Goal: Task Accomplishment & Management: Complete application form

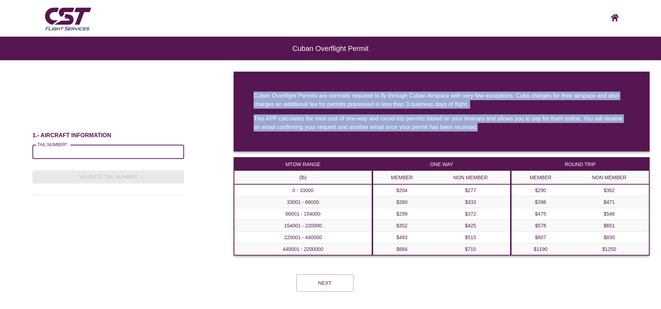
drag, startPoint x: 550, startPoint y: 132, endPoint x: 241, endPoint y: 93, distance: 311.6
click at [241, 92] on div "Cuban Overflight Permits are normally required to fly through Cuban Airspace wi…" at bounding box center [441, 112] width 416 height 80
click at [528, 139] on div "Cuban Overflight Permits are normally required to fly through Cuban Airspace wi…" at bounding box center [441, 112] width 416 height 80
drag, startPoint x: 549, startPoint y: 137, endPoint x: 259, endPoint y: 79, distance: 296.0
click at [260, 72] on div "Cuban Overflight Permits are normally required to fly through Cuban Airspace wi…" at bounding box center [441, 112] width 416 height 80
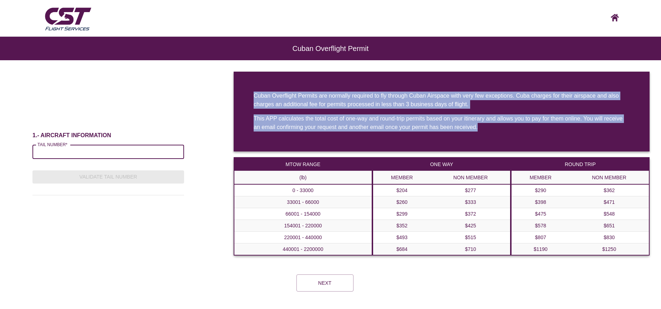
click at [297, 97] on div "Cuban Overflight Permits are normally required to fly through Cuban Airspace wi…" at bounding box center [441, 100] width 376 height 17
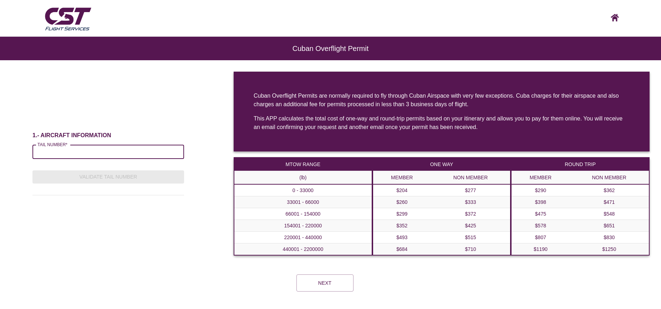
click at [268, 117] on div "This APP calculates the total cost of one-way and round-trip permits based on y…" at bounding box center [441, 122] width 376 height 17
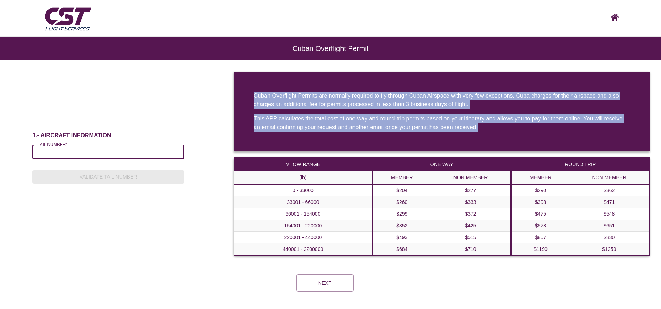
drag, startPoint x: 569, startPoint y: 132, endPoint x: 261, endPoint y: 91, distance: 310.8
click at [261, 88] on div "Cuban Overflight Permits are normally required to fly through Cuban Airspace wi…" at bounding box center [441, 112] width 416 height 80
click at [299, 98] on div "Cuban Overflight Permits are normally required to fly through Cuban Airspace wi…" at bounding box center [441, 100] width 376 height 17
drag, startPoint x: 249, startPoint y: 93, endPoint x: 597, endPoint y: 147, distance: 352.1
click at [599, 148] on div "Cuban Overflight Permits are normally required to fly through Cuban Airspace wi…" at bounding box center [441, 112] width 416 height 80
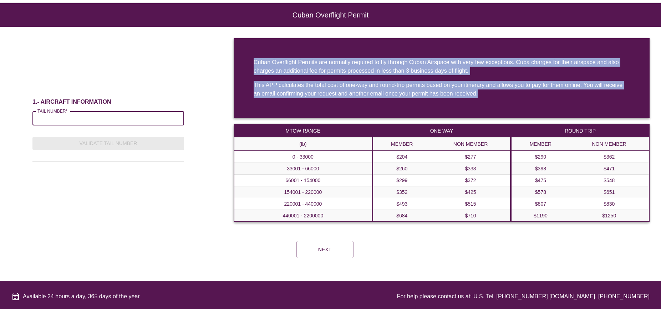
scroll to position [37, 0]
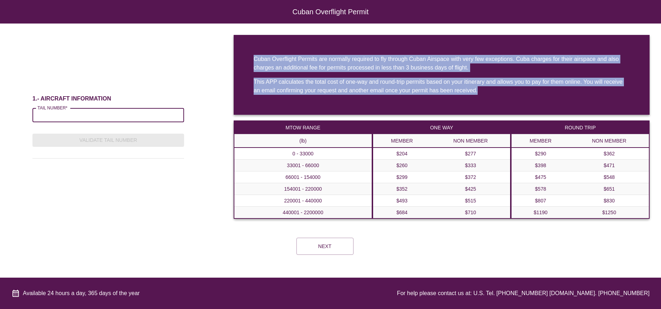
click at [187, 206] on div "1.- AIRCRAFT INFORMATION TAIL NUMBER* TAIL NUMBER* Validate Tail Number Cuban O…" at bounding box center [330, 130] width 661 height 190
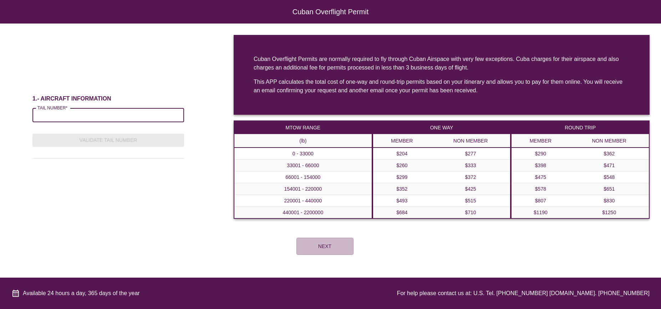
click at [334, 244] on button "Next" at bounding box center [324, 246] width 57 height 17
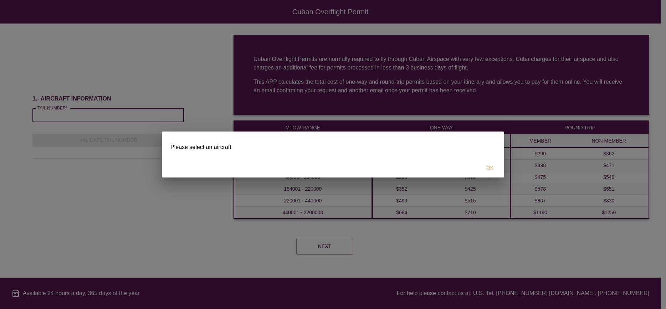
click at [489, 169] on button "OK" at bounding box center [489, 167] width 23 height 13
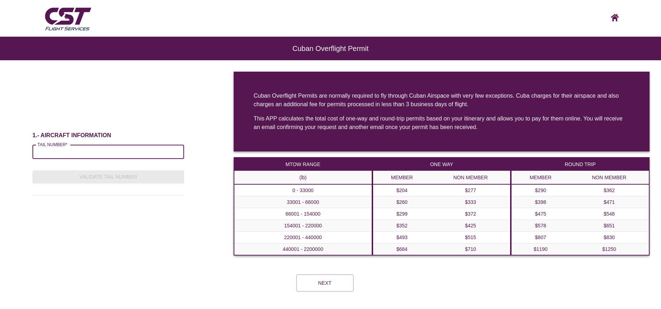
click at [85, 158] on input "TAIL NUMBER*" at bounding box center [108, 152] width 152 height 14
click at [78, 152] on input "TAIL NUMBER*" at bounding box center [108, 152] width 152 height 14
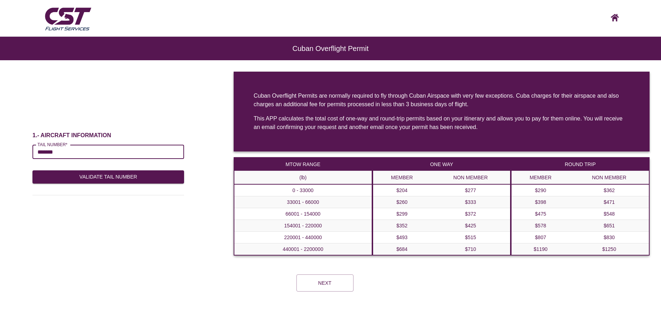
type input "*******"
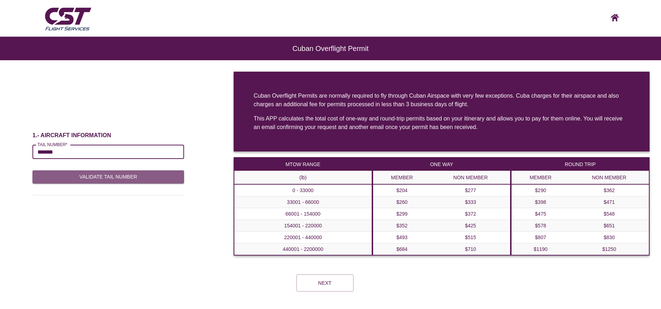
click at [99, 182] on button "Validate Tail Number" at bounding box center [108, 176] width 152 height 13
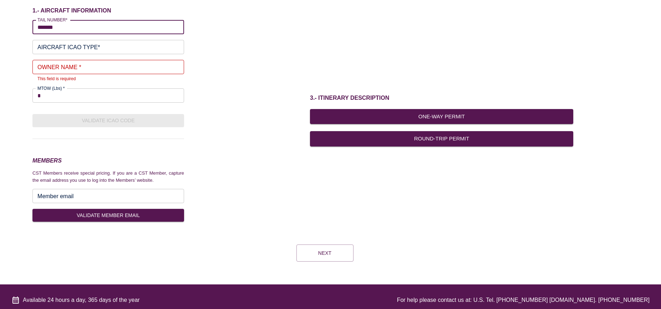
scroll to position [67, 0]
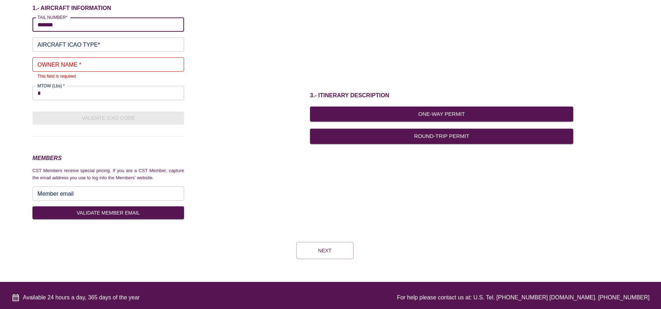
click at [88, 47] on input "AIRCRAFT ICAO TYPE*" at bounding box center [108, 44] width 152 height 14
click at [91, 64] on input "OWNER NAME *" at bounding box center [108, 64] width 152 height 14
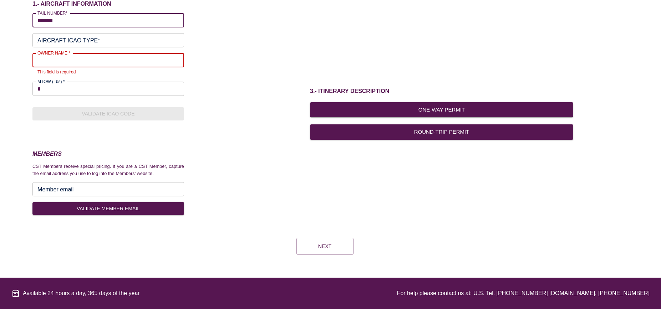
scroll to position [79, 0]
click at [435, 126] on button "Round-Trip Permit" at bounding box center [441, 131] width 263 height 15
